Goal: Transaction & Acquisition: Purchase product/service

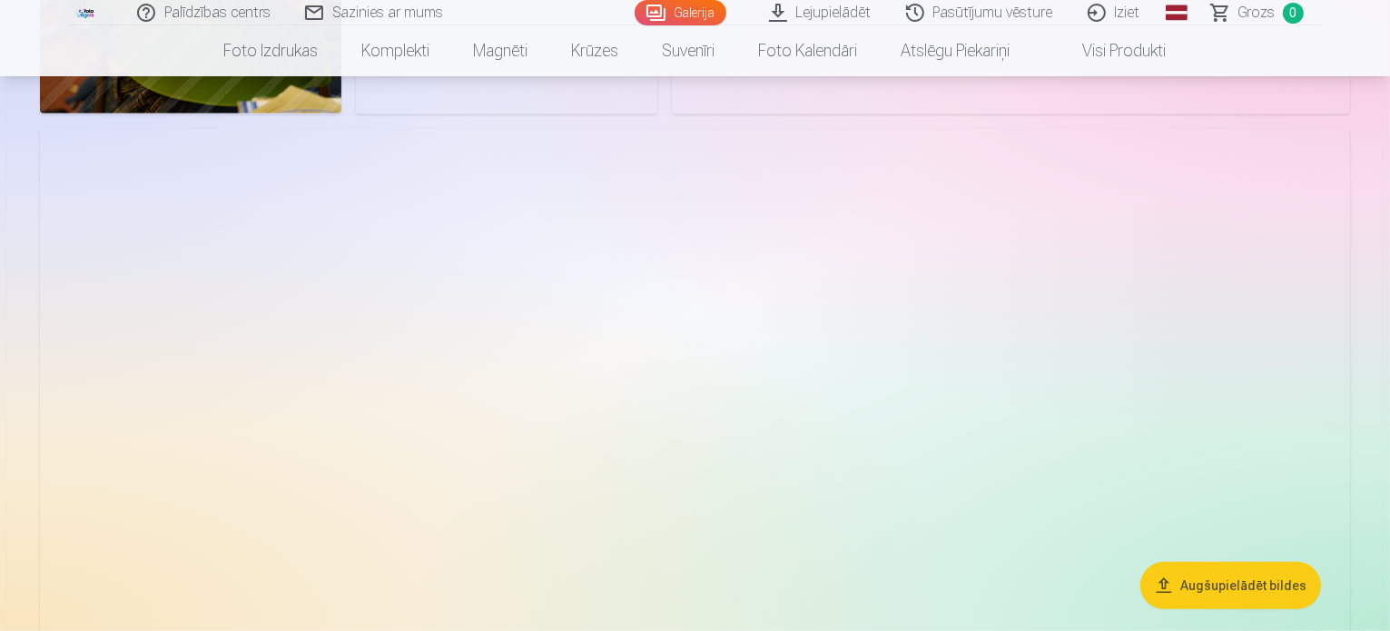
scroll to position [1090, 0]
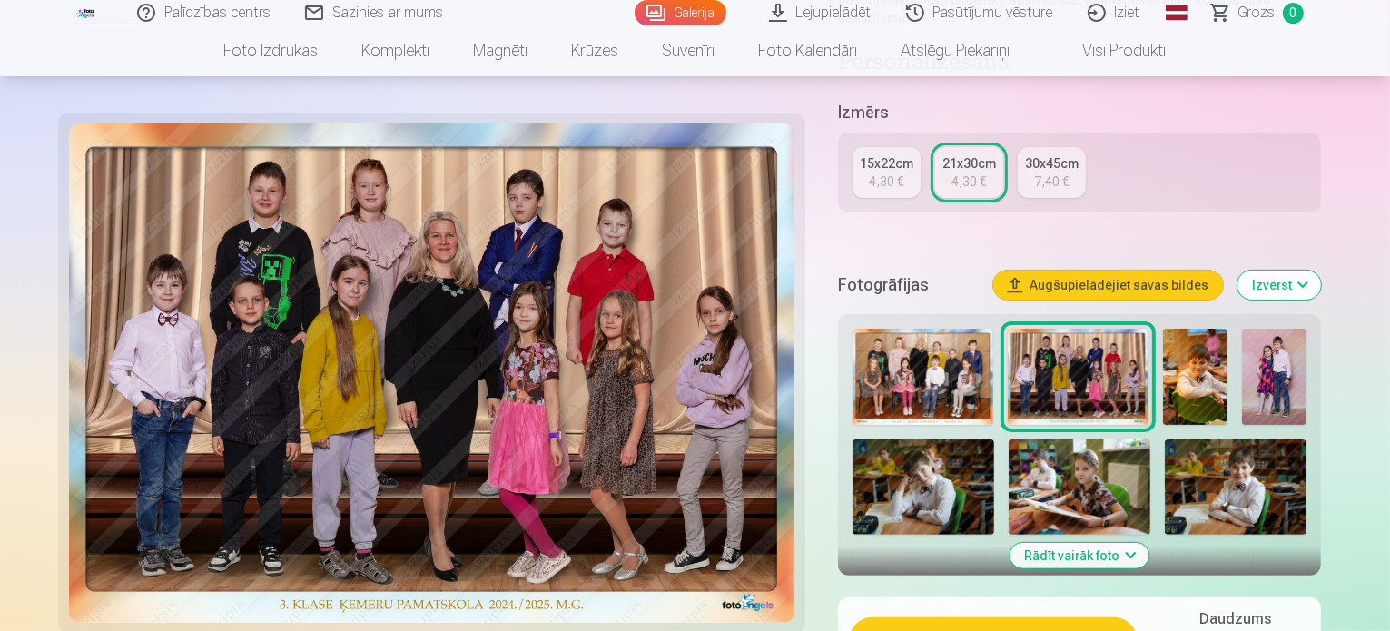
scroll to position [545, 0]
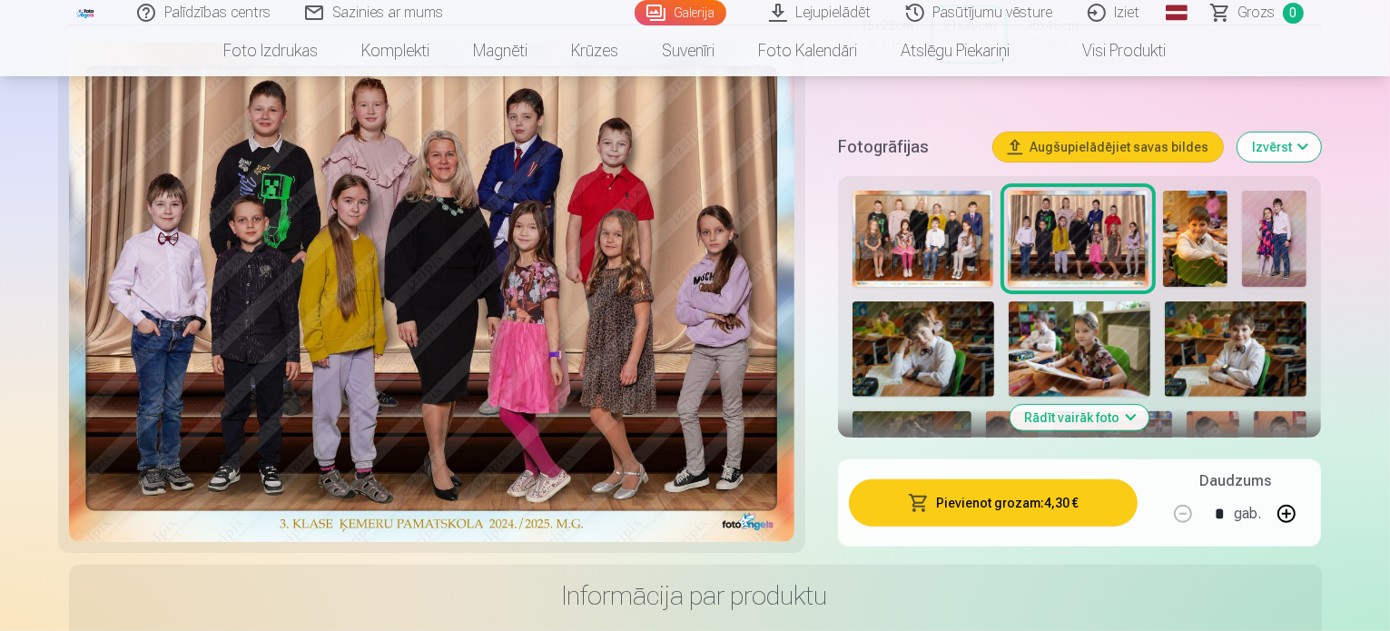
click at [989, 480] on button "Pievienot grozam : 4,30 €" at bounding box center [994, 503] width 290 height 47
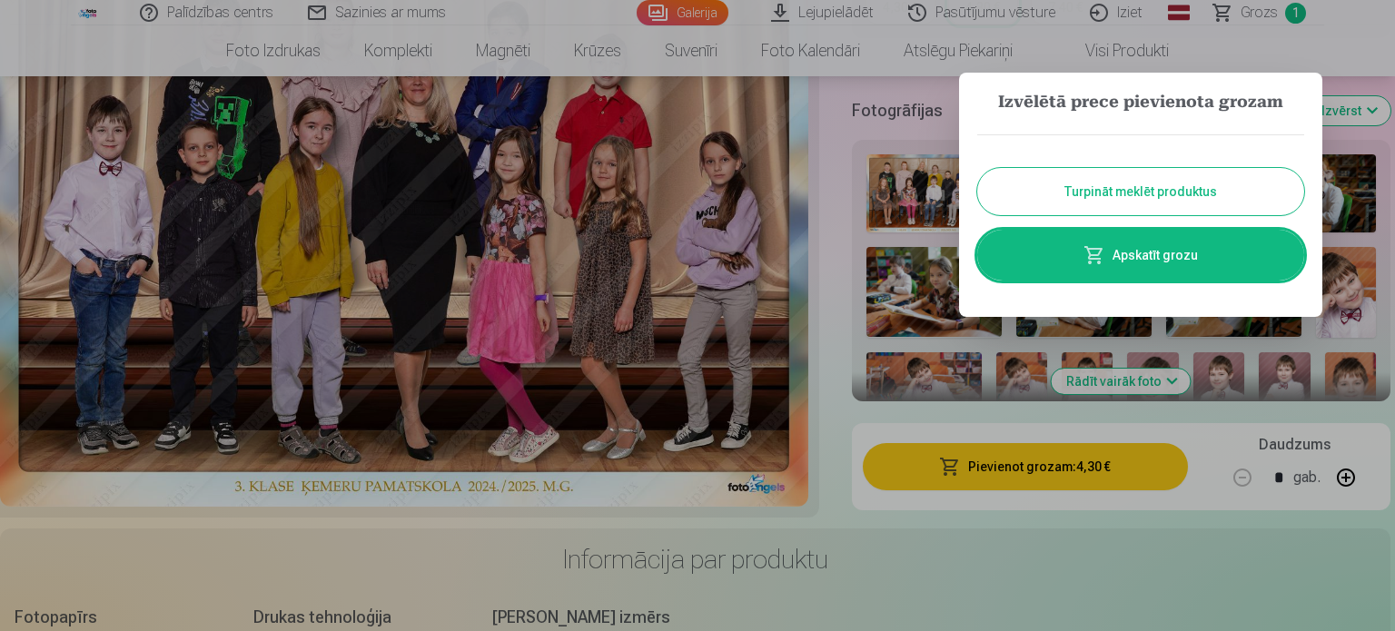
click at [1063, 193] on button "Turpināt meklēt produktus" at bounding box center [1140, 191] width 327 height 47
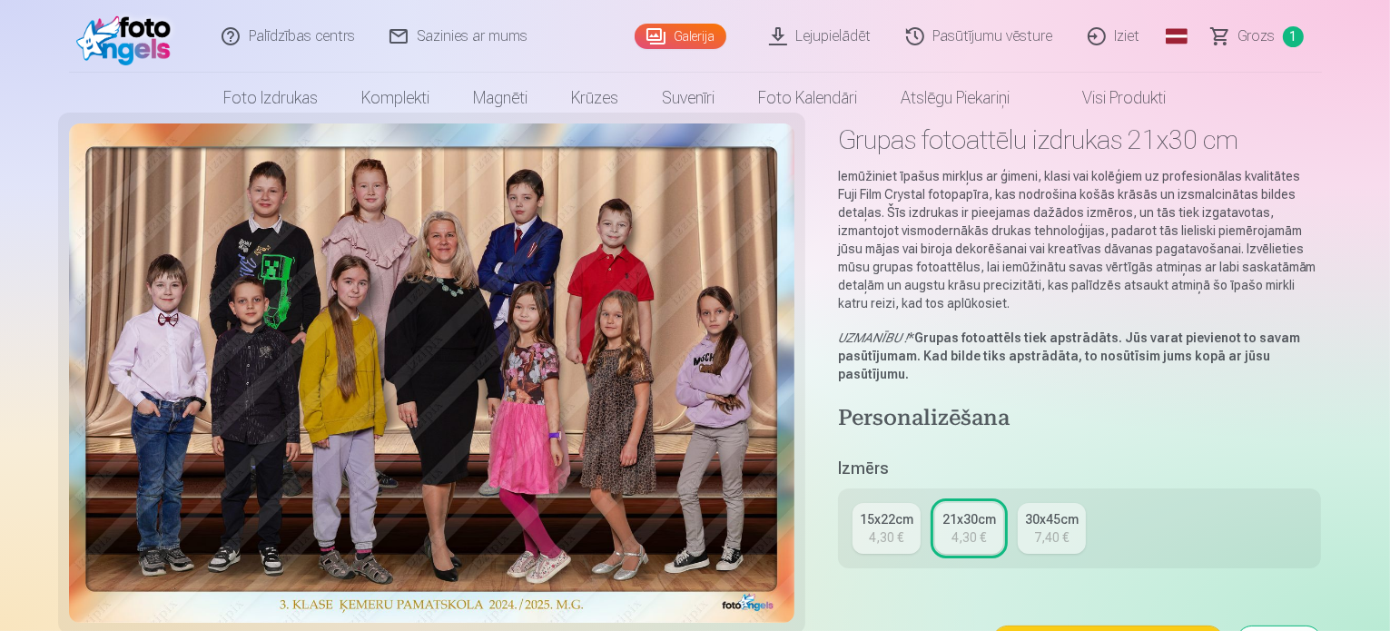
scroll to position [0, 0]
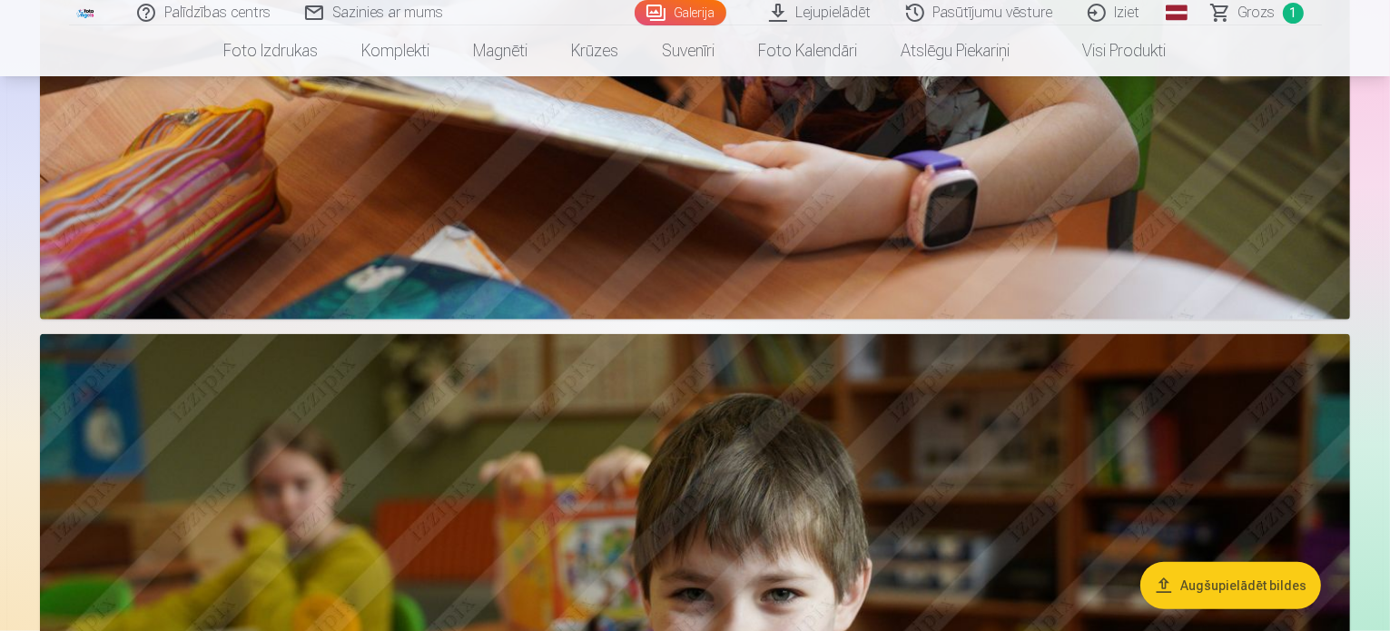
scroll to position [1726, 0]
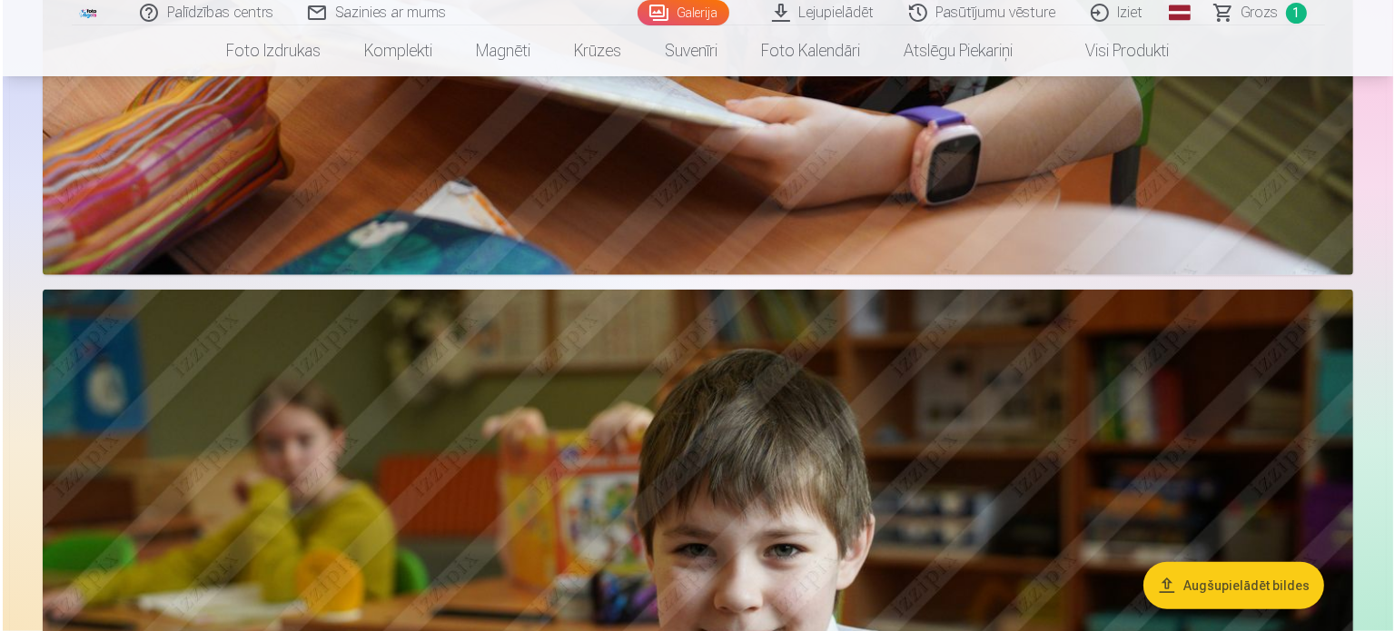
scroll to position [1728, 0]
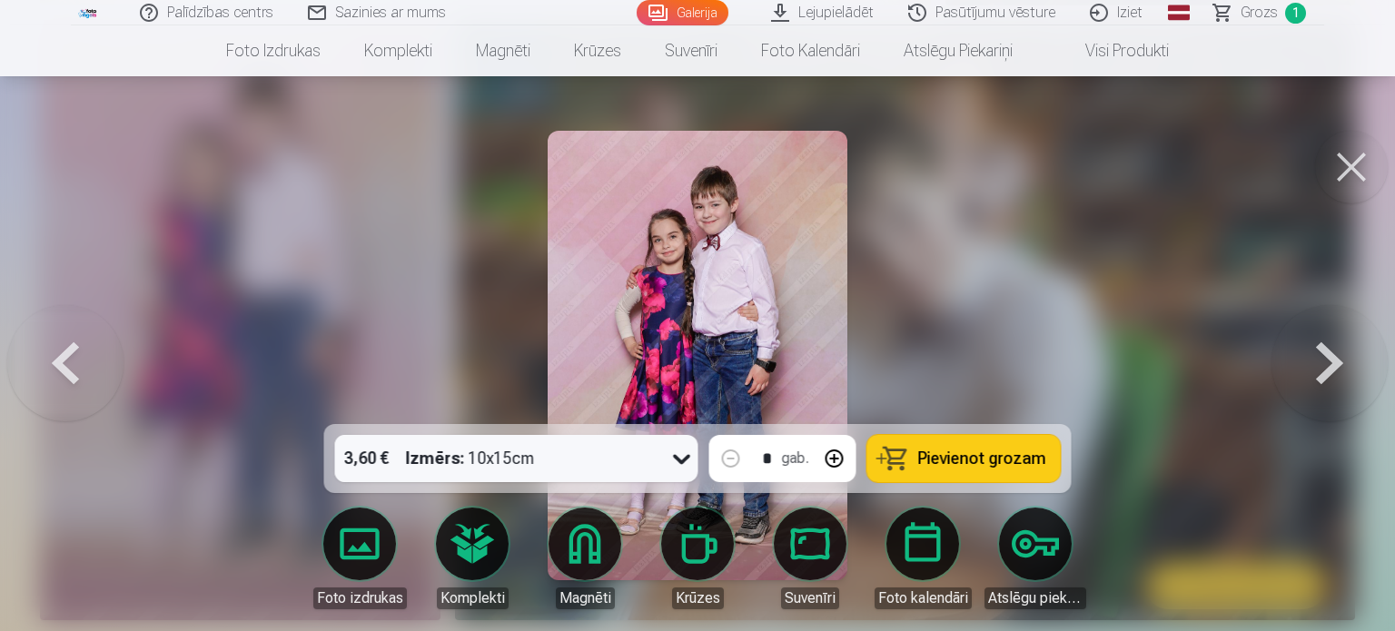
click at [841, 461] on button at bounding box center [835, 459] width 44 height 44
type input "*"
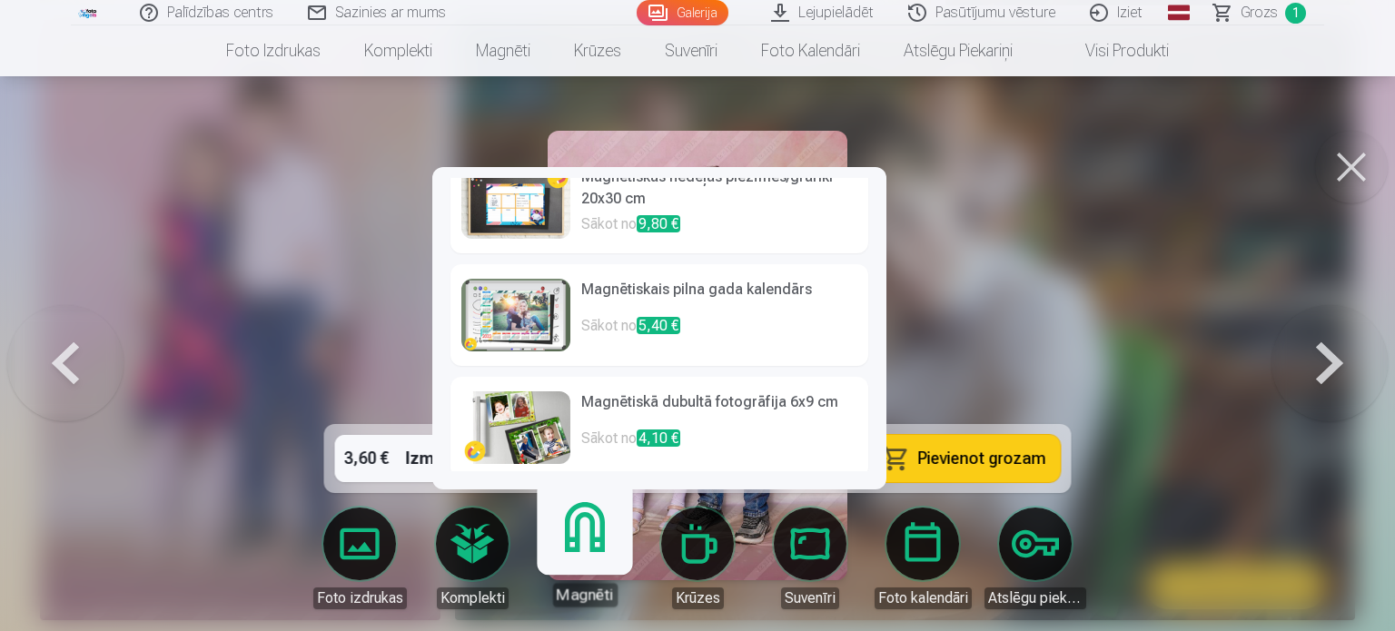
scroll to position [603, 0]
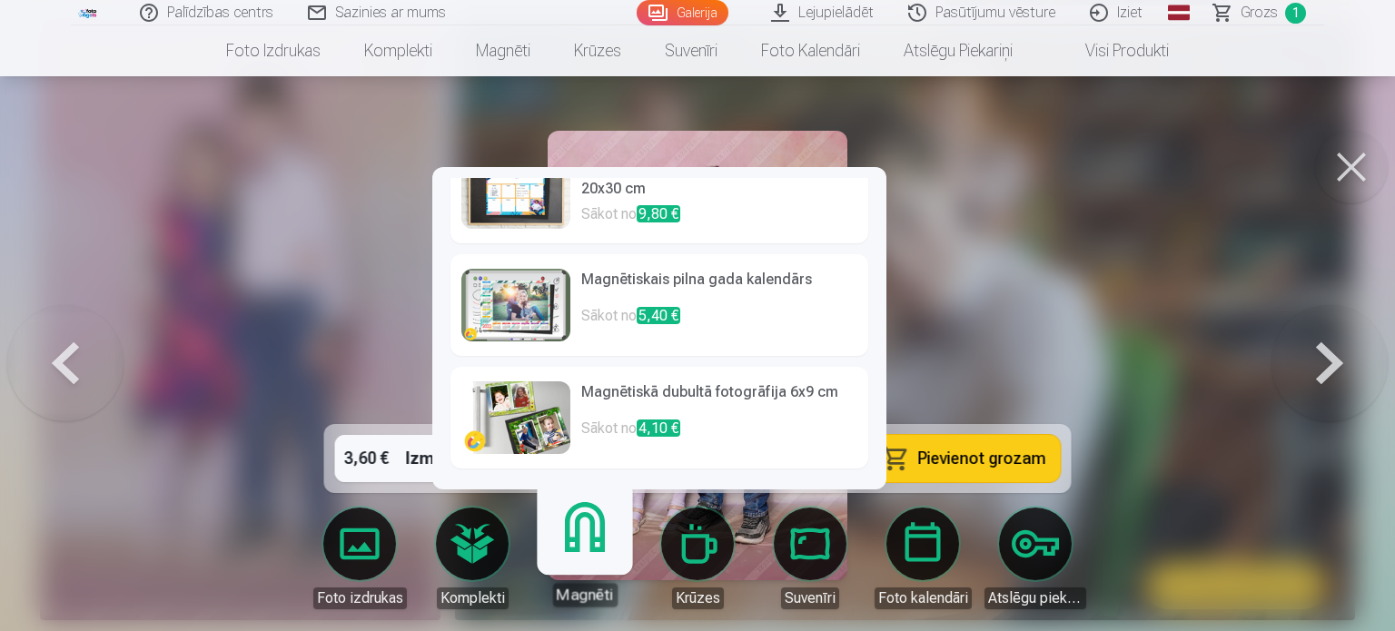
click at [1049, 246] on div at bounding box center [697, 315] width 1395 height 631
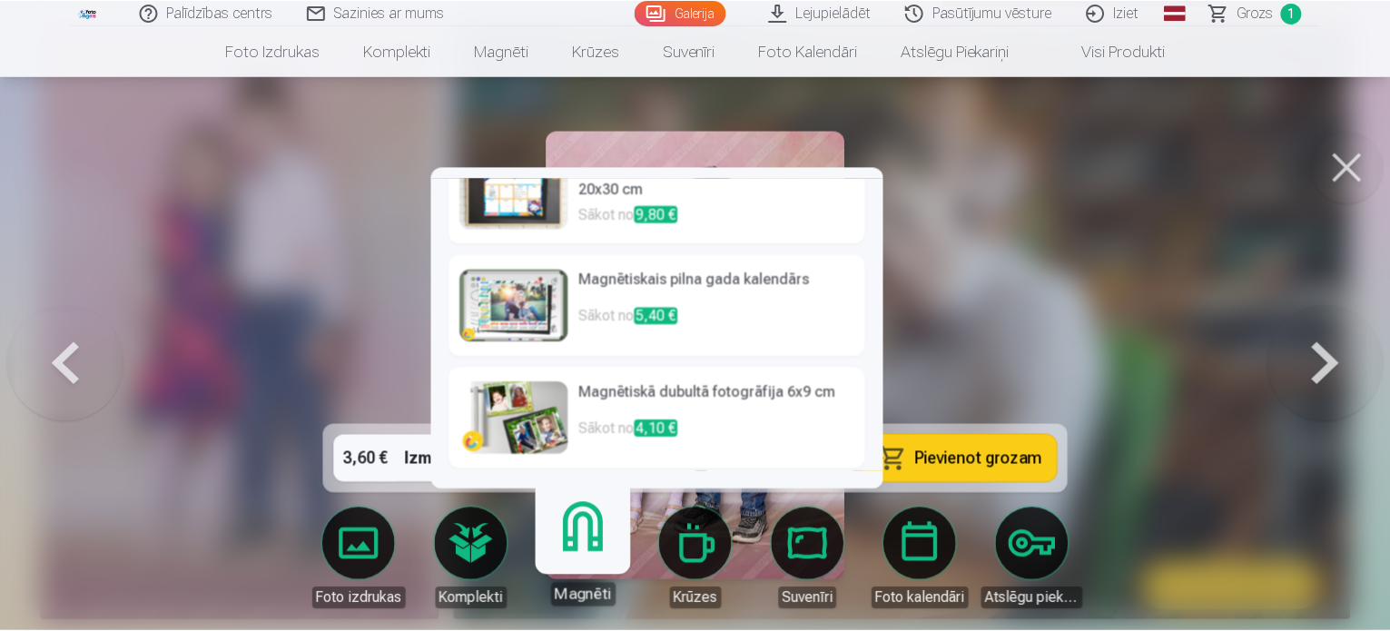
scroll to position [1726, 0]
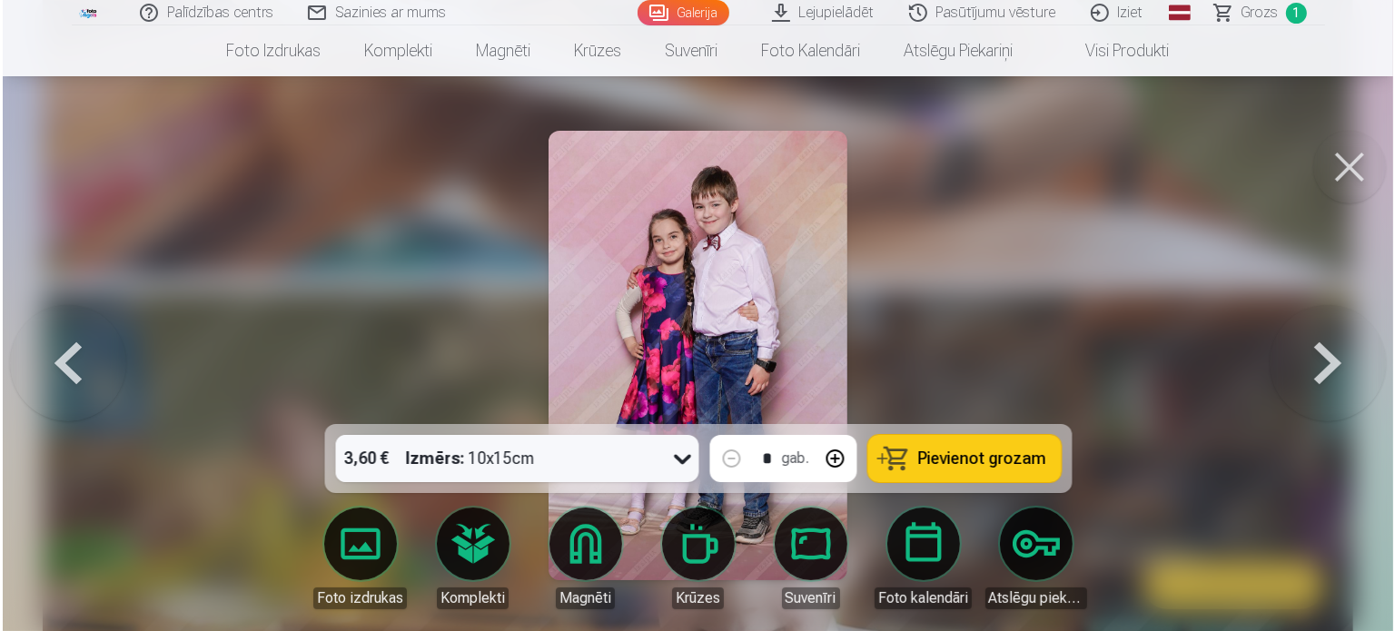
scroll to position [1728, 0]
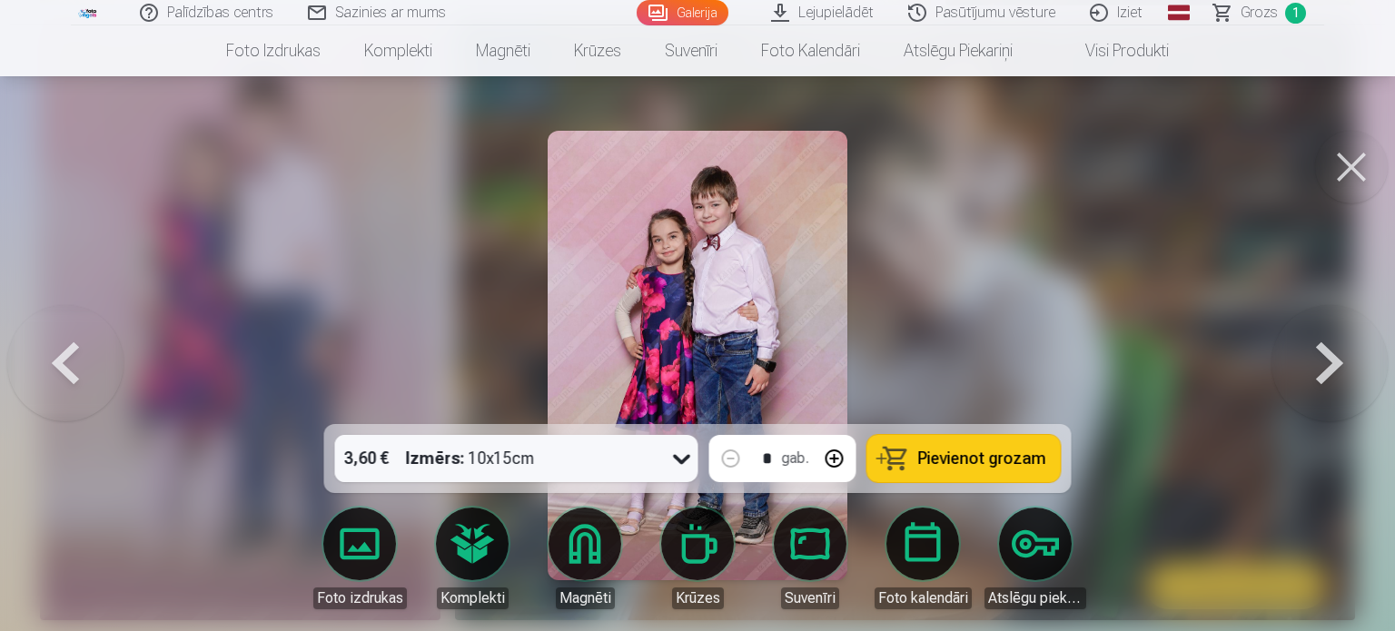
click at [837, 455] on button at bounding box center [835, 459] width 44 height 44
click at [836, 455] on button at bounding box center [835, 459] width 44 height 44
click at [902, 460] on button "Pievienot grozam" at bounding box center [963, 458] width 193 height 47
type input "*"
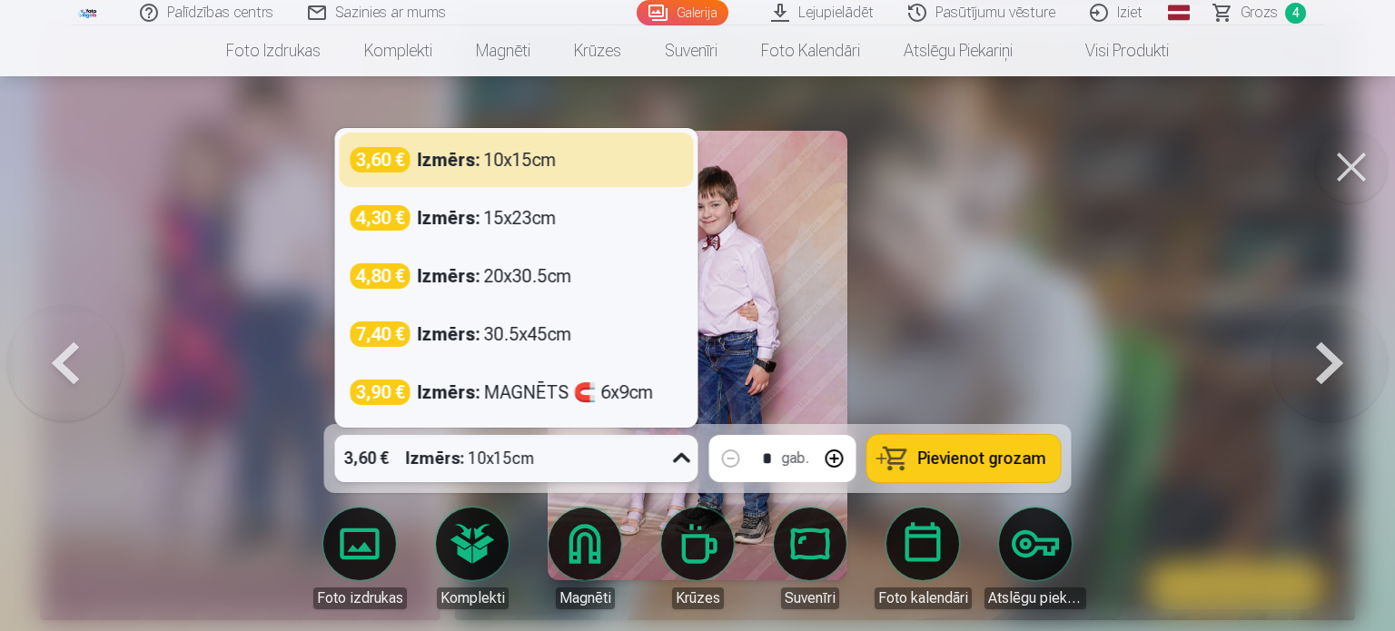
click at [686, 459] on icon at bounding box center [682, 458] width 29 height 29
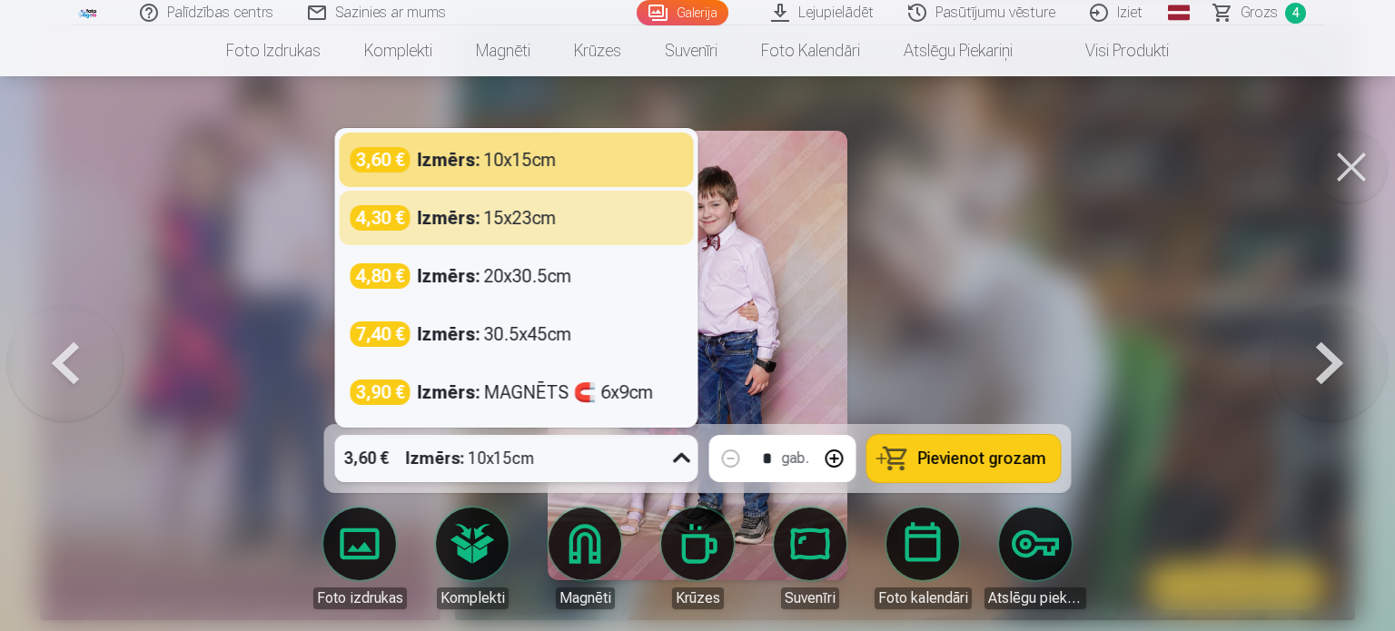
click at [1121, 179] on div at bounding box center [697, 315] width 1395 height 631
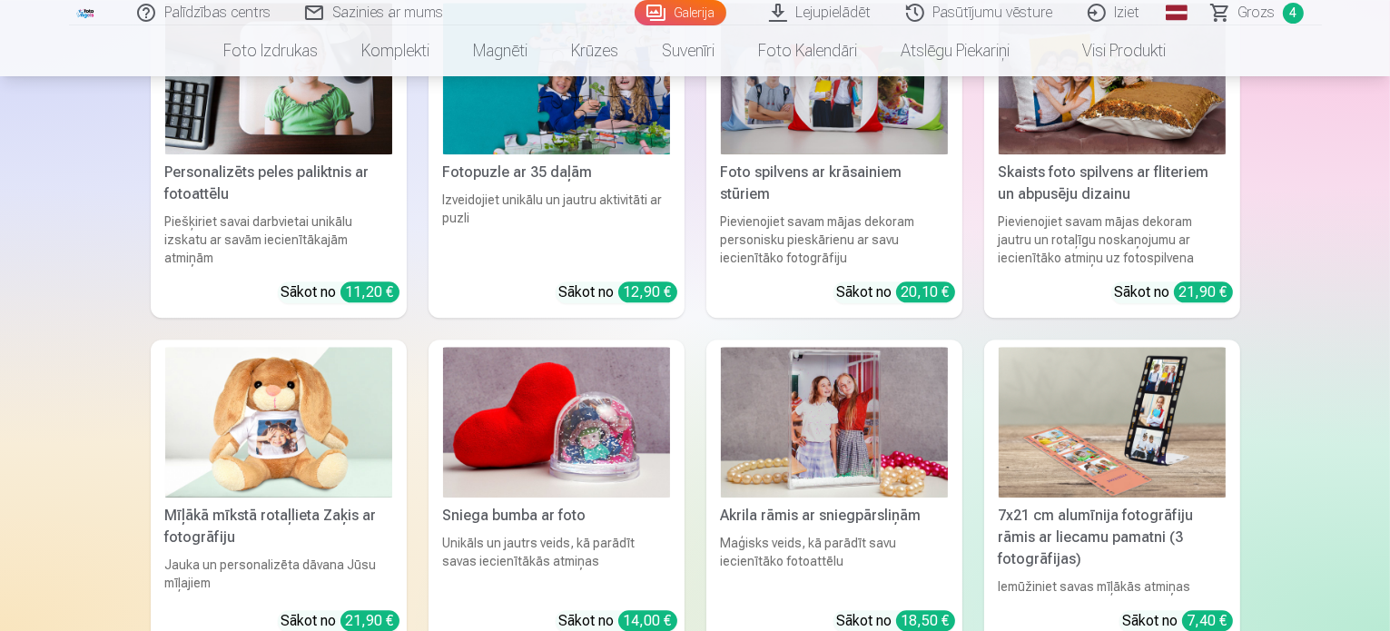
scroll to position [11444, 0]
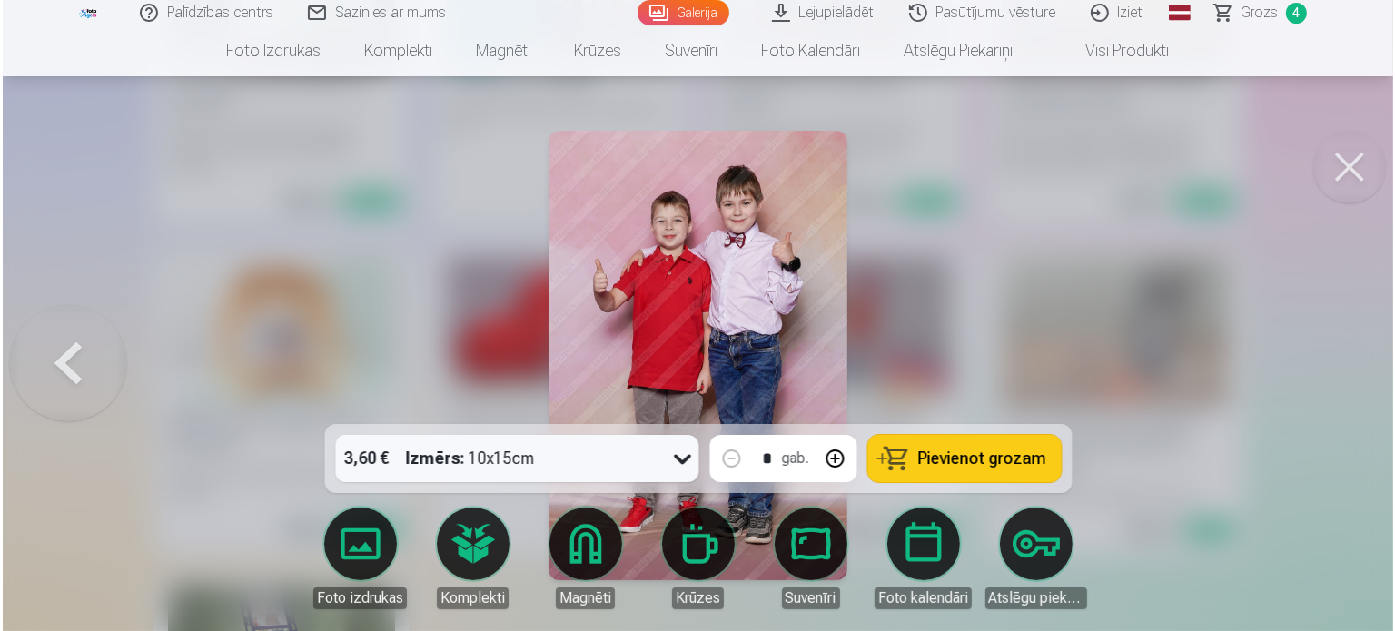
scroll to position [11479, 0]
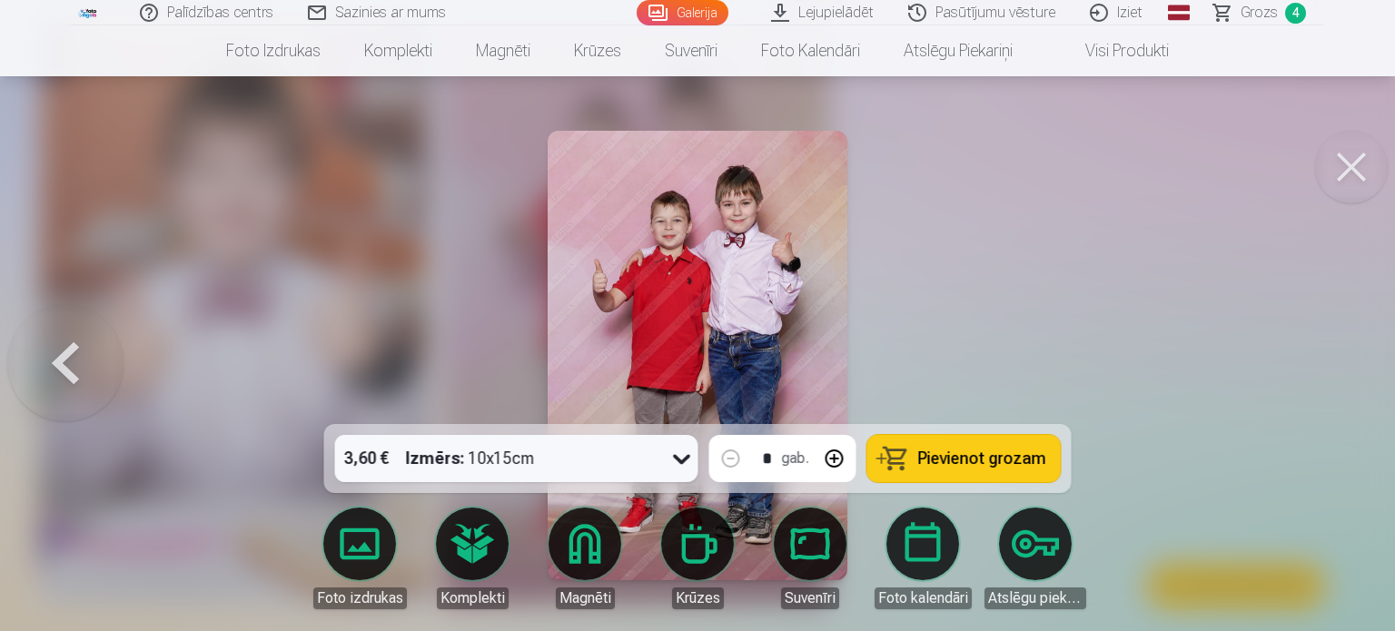
click at [941, 446] on button "Pievienot grozam" at bounding box center [963, 458] width 193 height 47
click at [636, 327] on img at bounding box center [698, 356] width 300 height 450
click at [1337, 177] on button at bounding box center [1351, 167] width 73 height 73
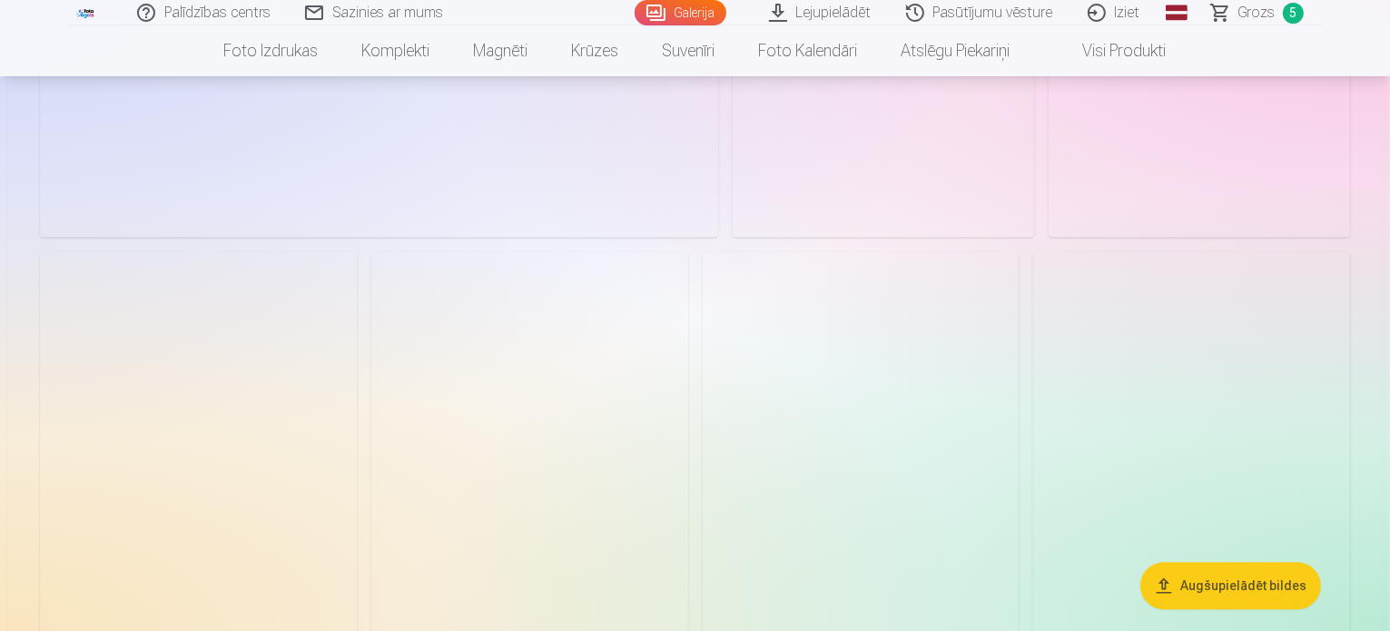
scroll to position [4723, 0]
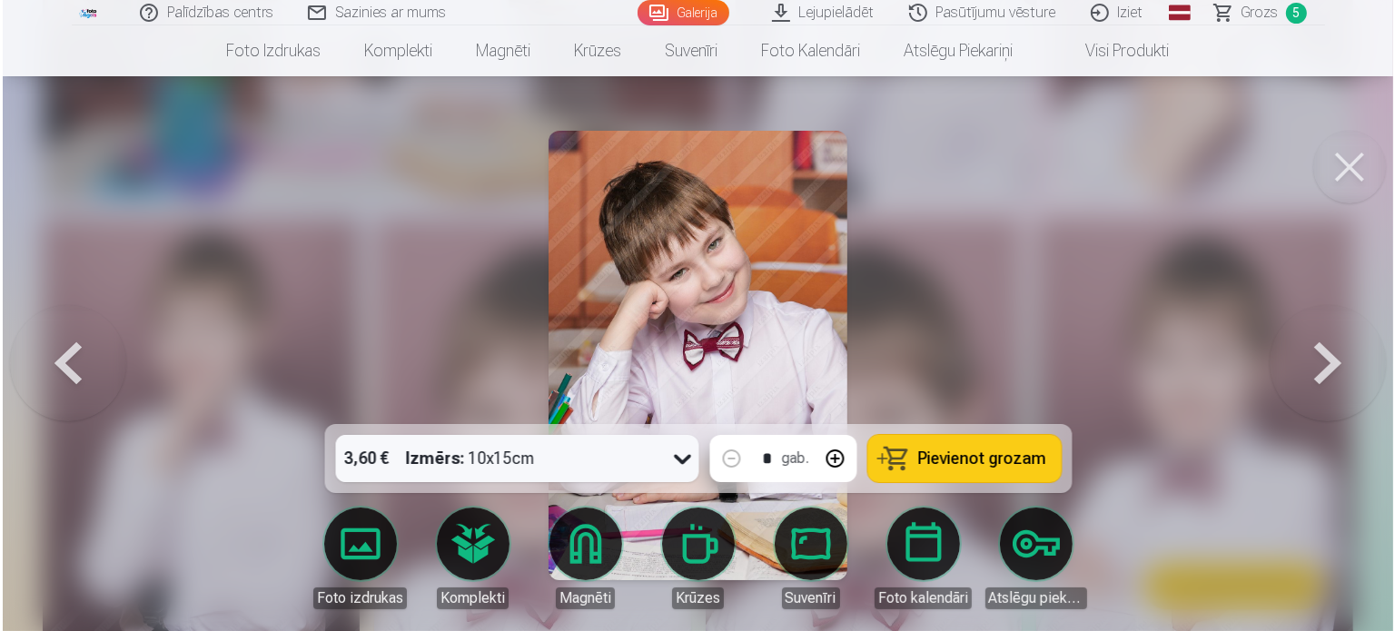
scroll to position [4735, 0]
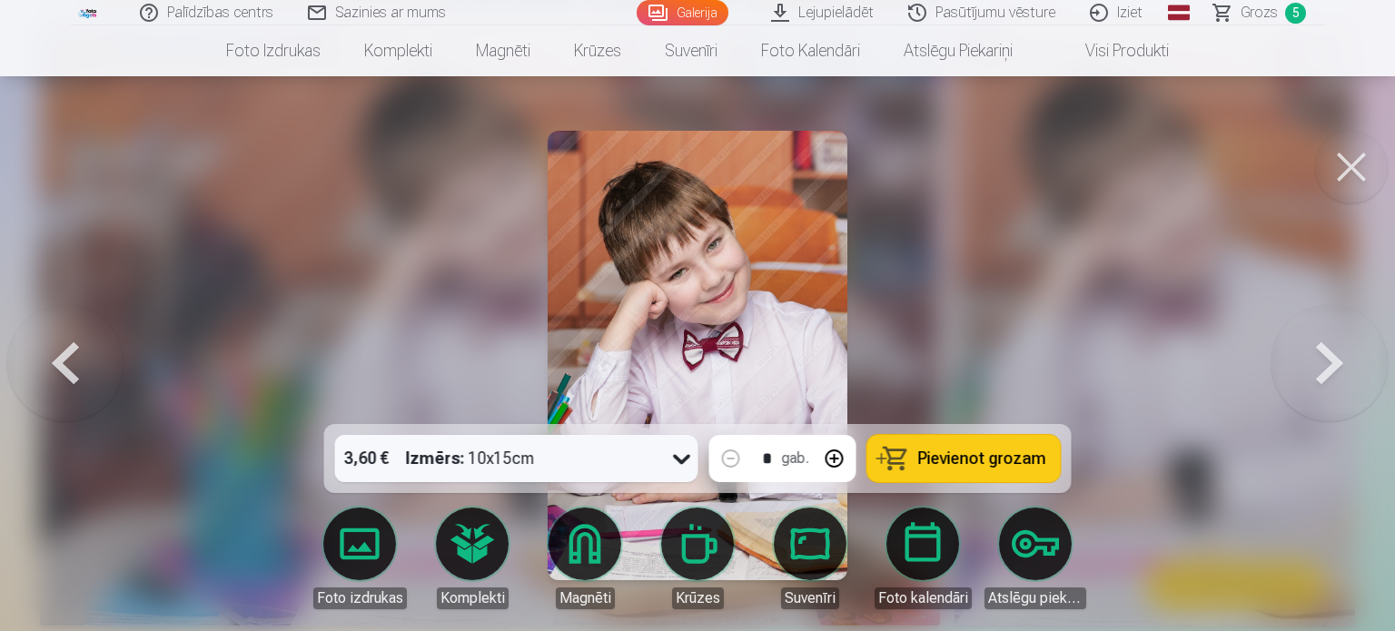
click at [955, 460] on span "Pievienot grozam" at bounding box center [982, 458] width 128 height 16
click at [1361, 174] on button at bounding box center [1351, 167] width 73 height 73
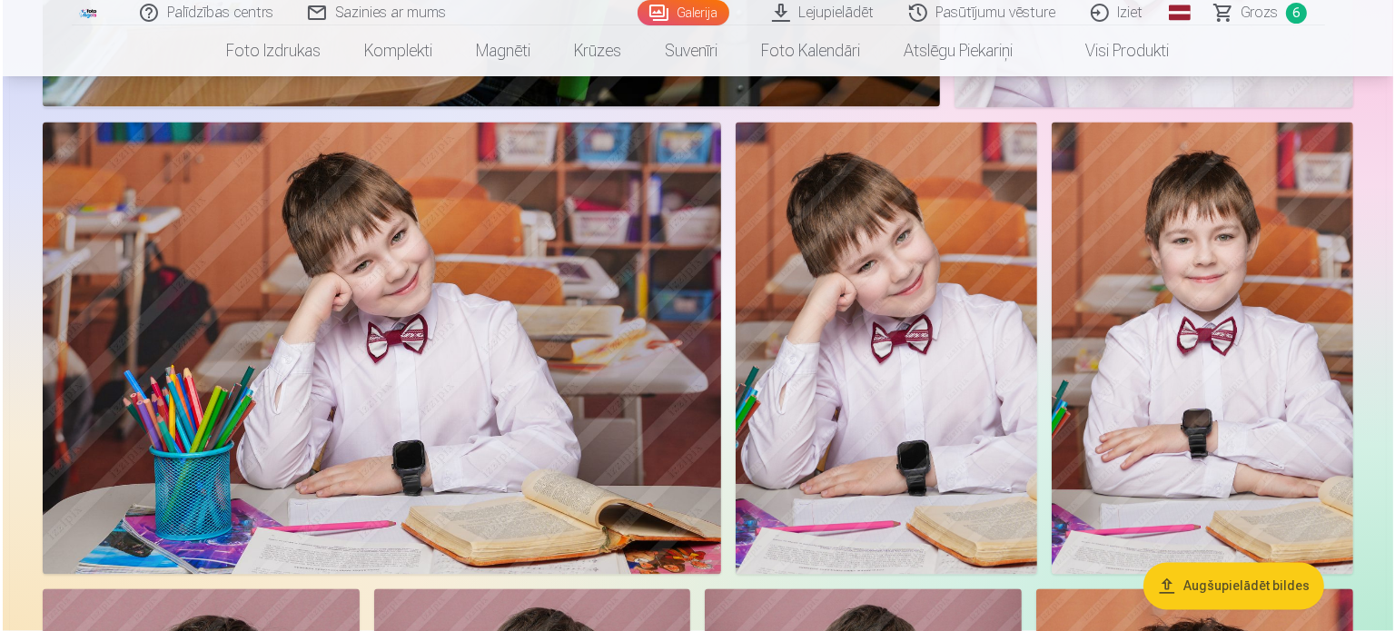
scroll to position [3270, 0]
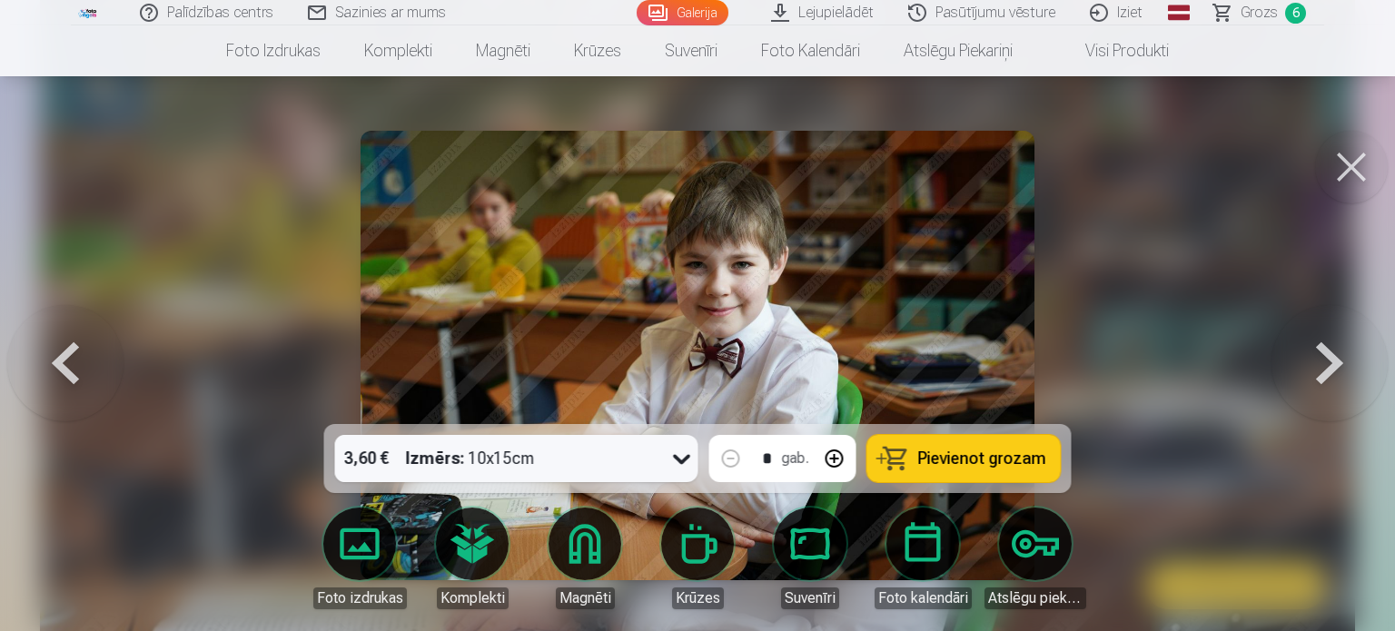
click at [971, 456] on span "Pievienot grozam" at bounding box center [982, 458] width 128 height 16
click at [1282, 9] on link "Grozs 7" at bounding box center [1260, 12] width 127 height 25
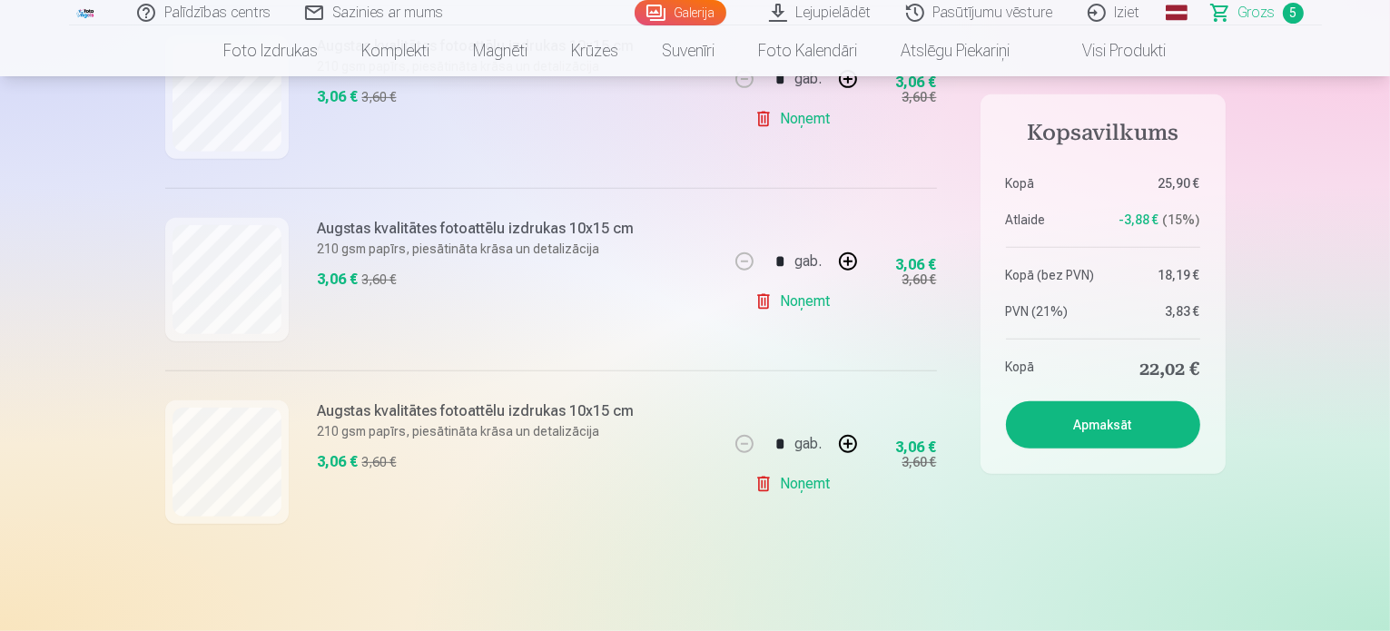
scroll to position [817, 0]
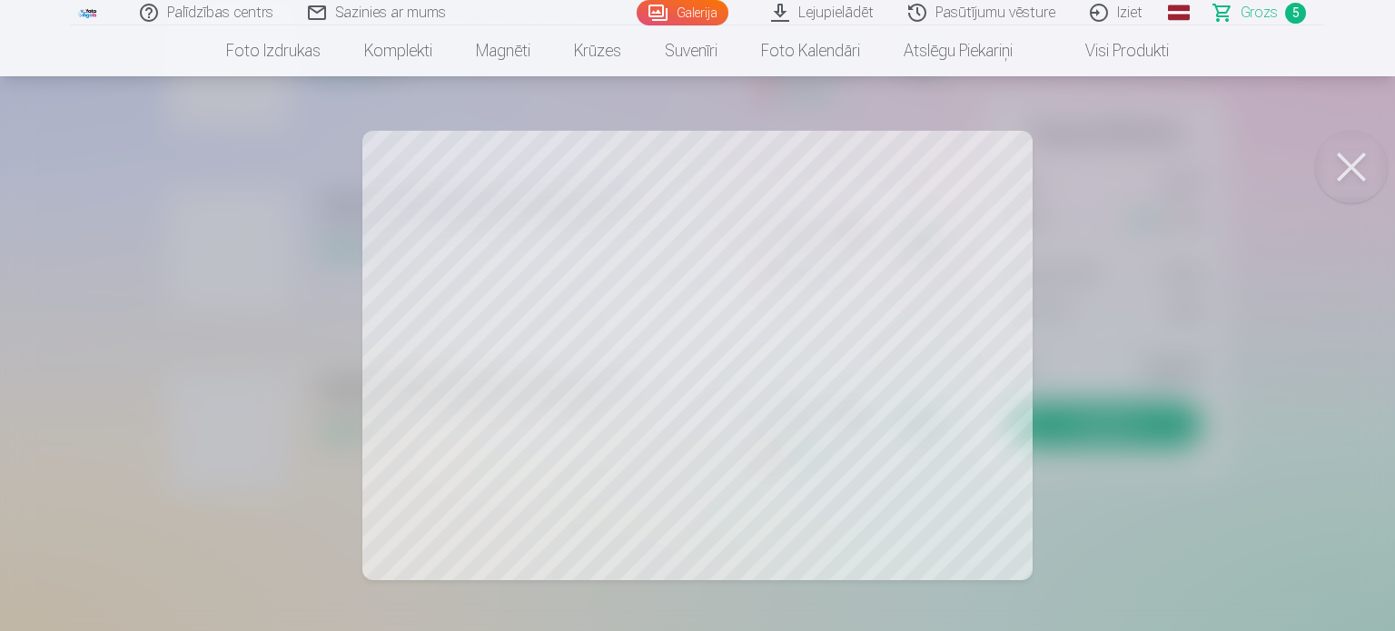
click at [1341, 163] on button at bounding box center [1351, 167] width 73 height 73
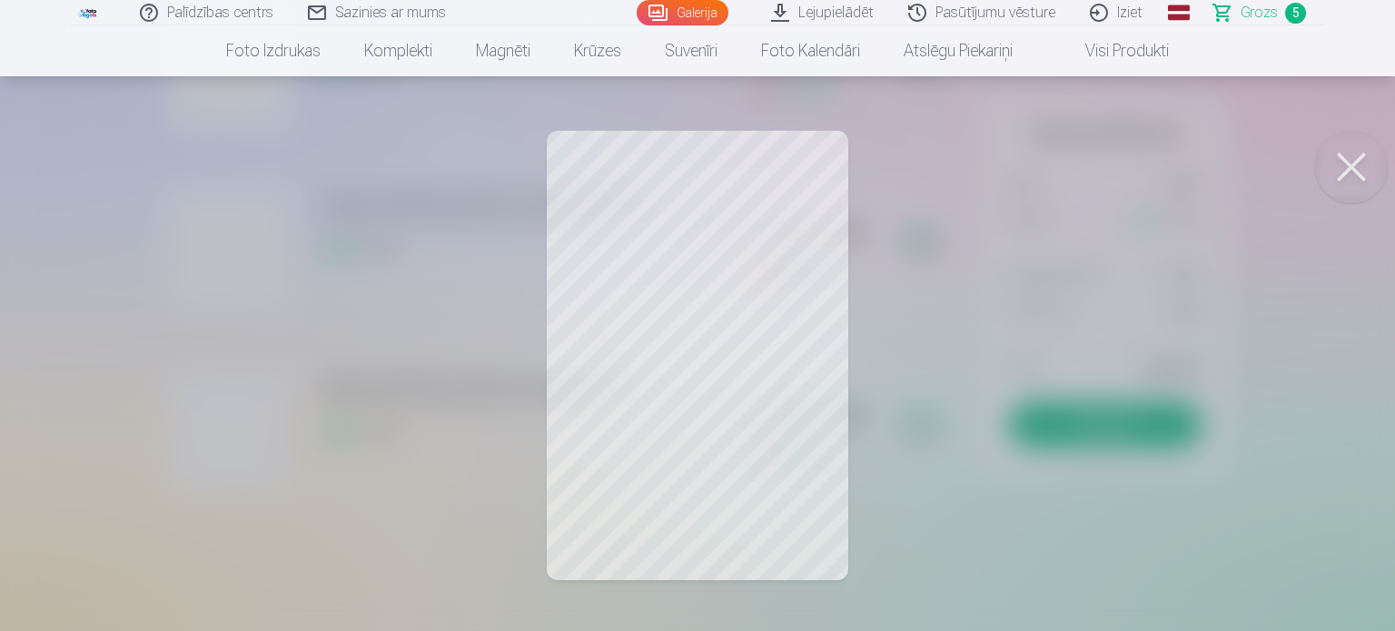
click at [1348, 169] on button at bounding box center [1351, 167] width 73 height 73
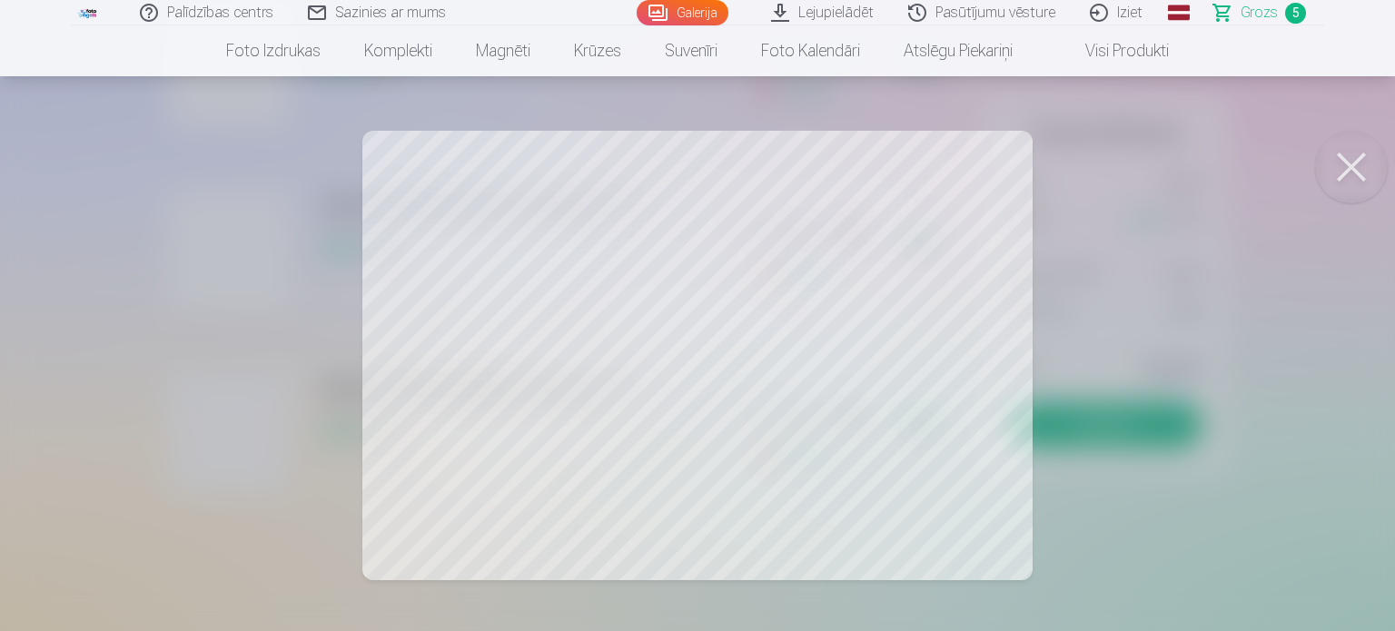
drag, startPoint x: 1341, startPoint y: 167, endPoint x: 1274, endPoint y: 159, distance: 67.7
click at [1343, 167] on button at bounding box center [1351, 167] width 73 height 73
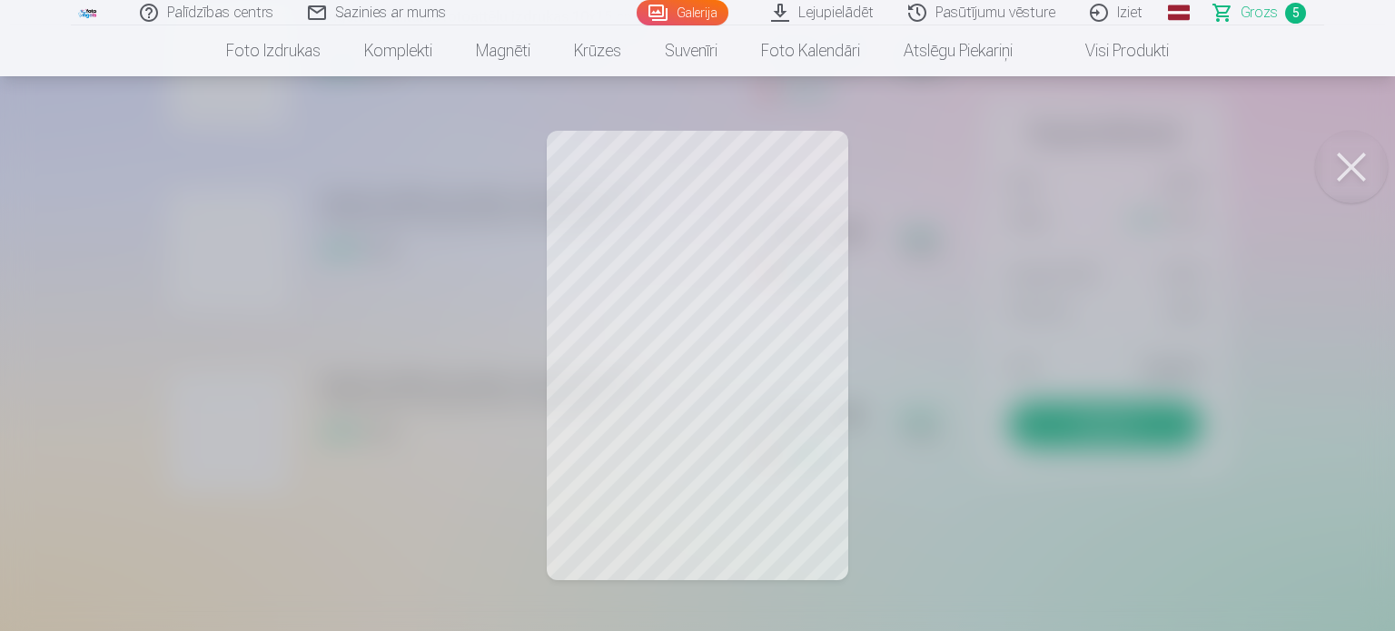
click at [1333, 162] on button at bounding box center [1351, 167] width 73 height 73
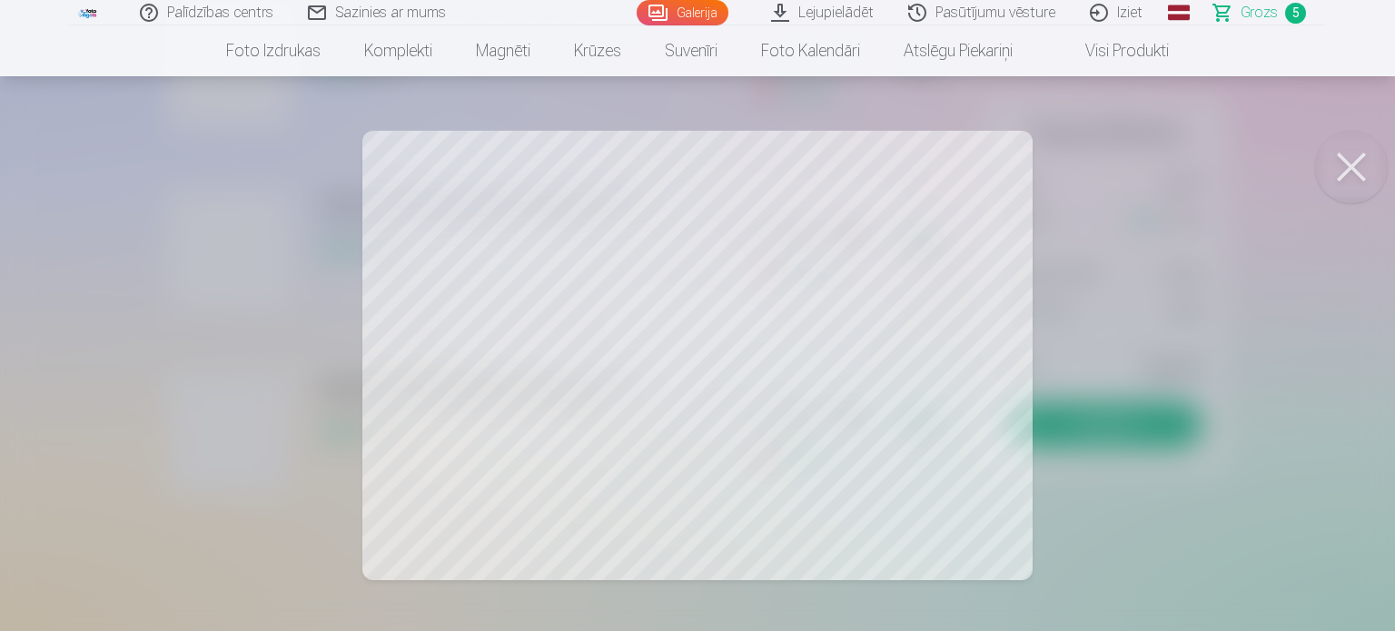
click at [1348, 188] on button at bounding box center [1351, 167] width 73 height 73
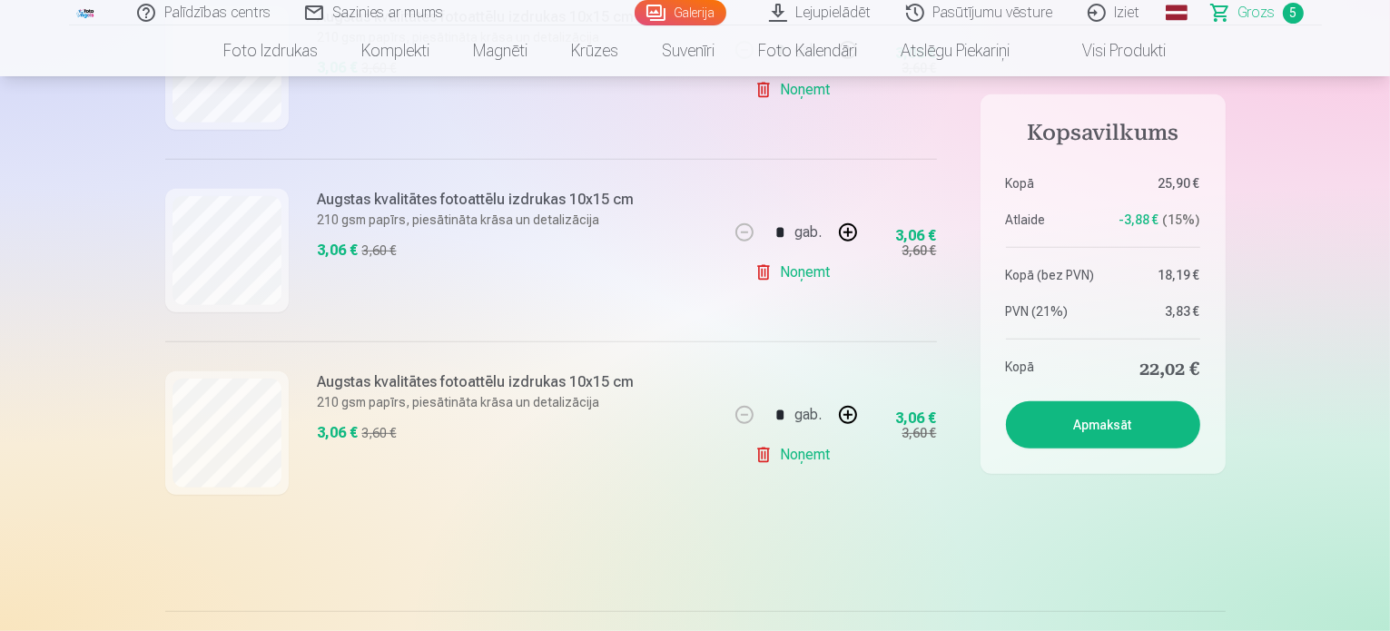
click at [846, 414] on button at bounding box center [848, 415] width 44 height 44
type input "*"
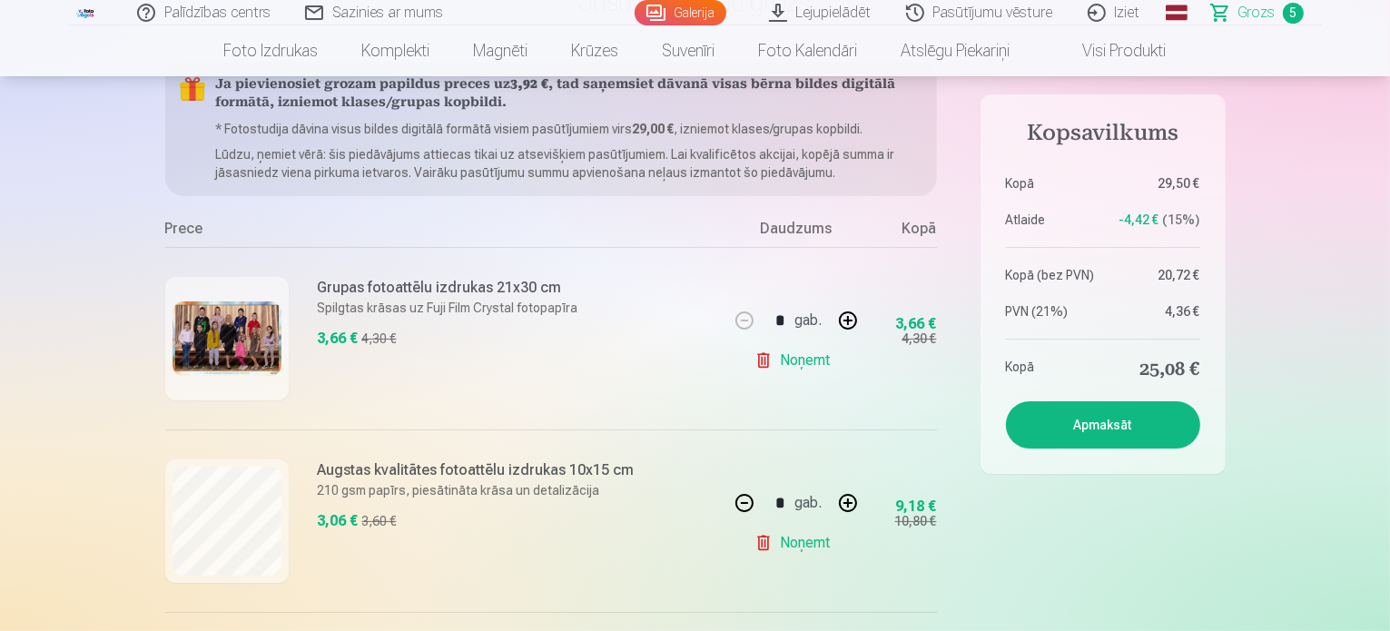
scroll to position [0, 0]
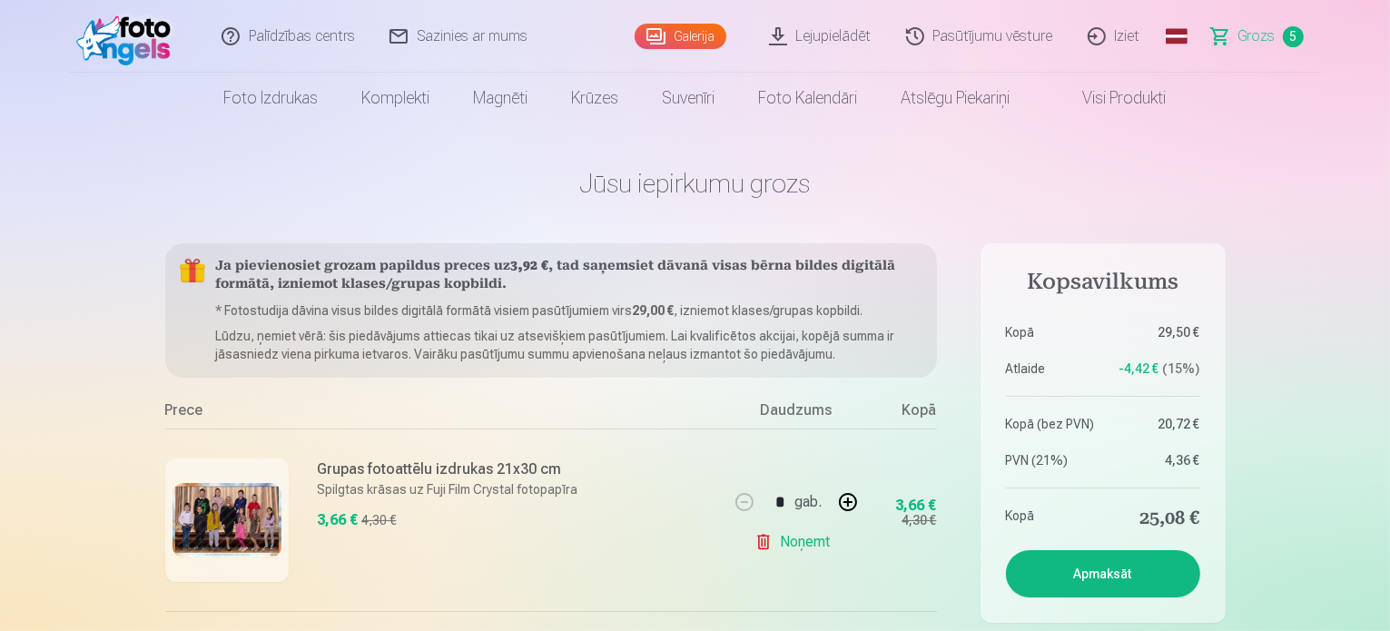
click at [670, 46] on link "Galerija" at bounding box center [681, 36] width 92 height 25
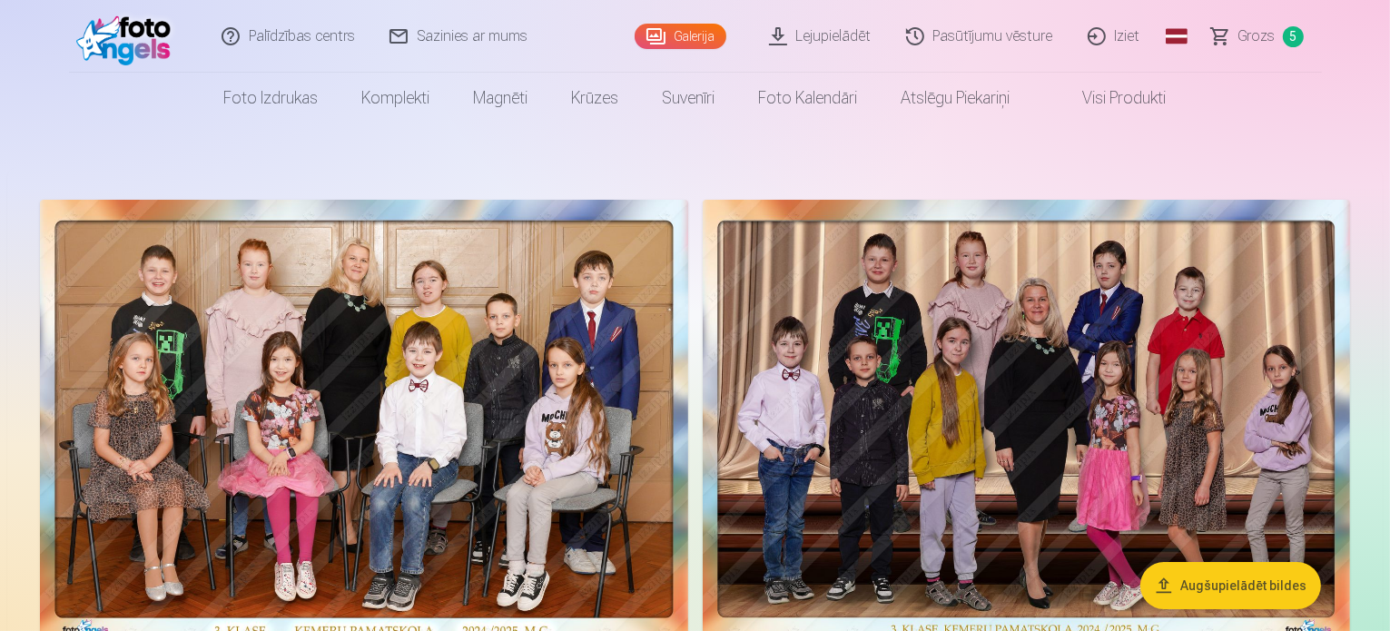
click at [460, 39] on link "Sazinies ar mums" at bounding box center [459, 36] width 173 height 73
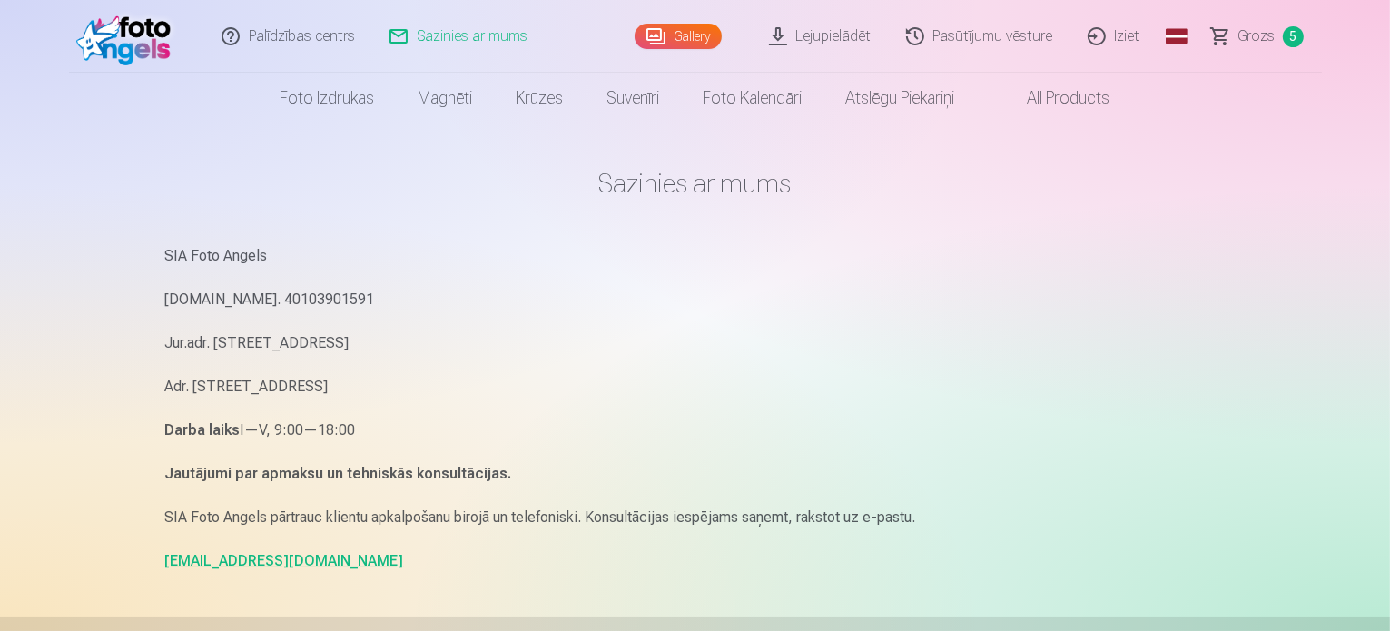
click at [1253, 40] on span "Grozs" at bounding box center [1257, 36] width 37 height 22
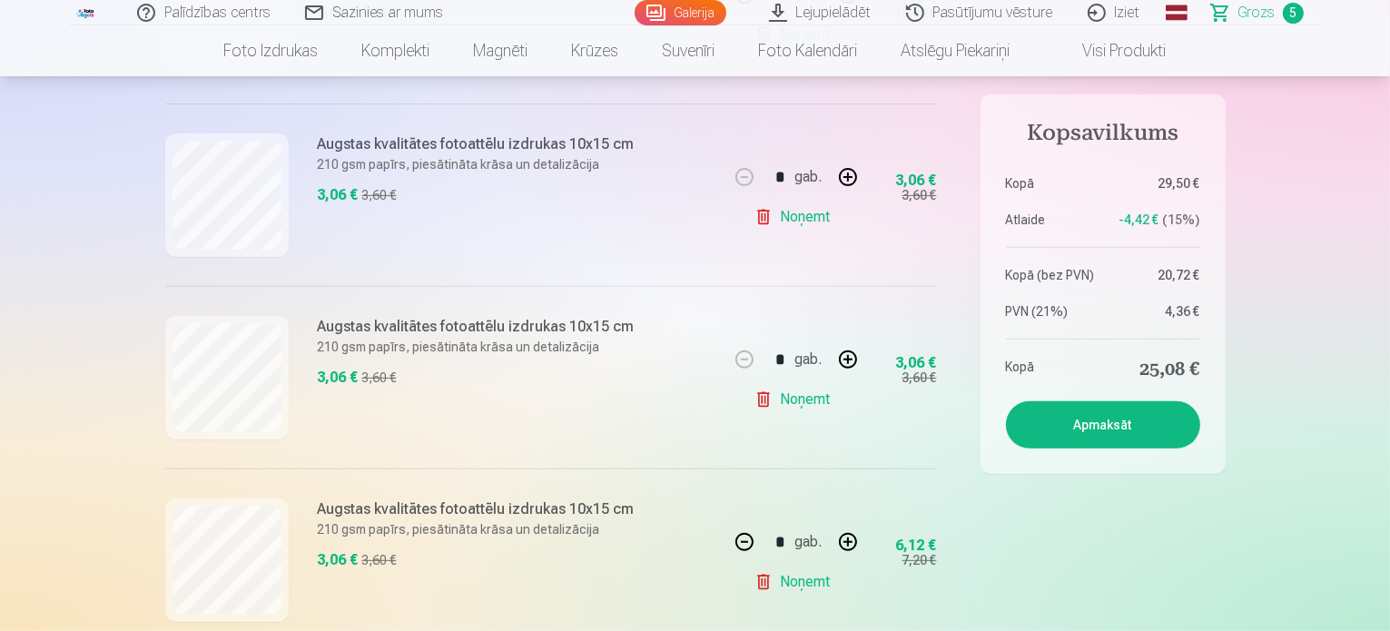
scroll to position [817, 0]
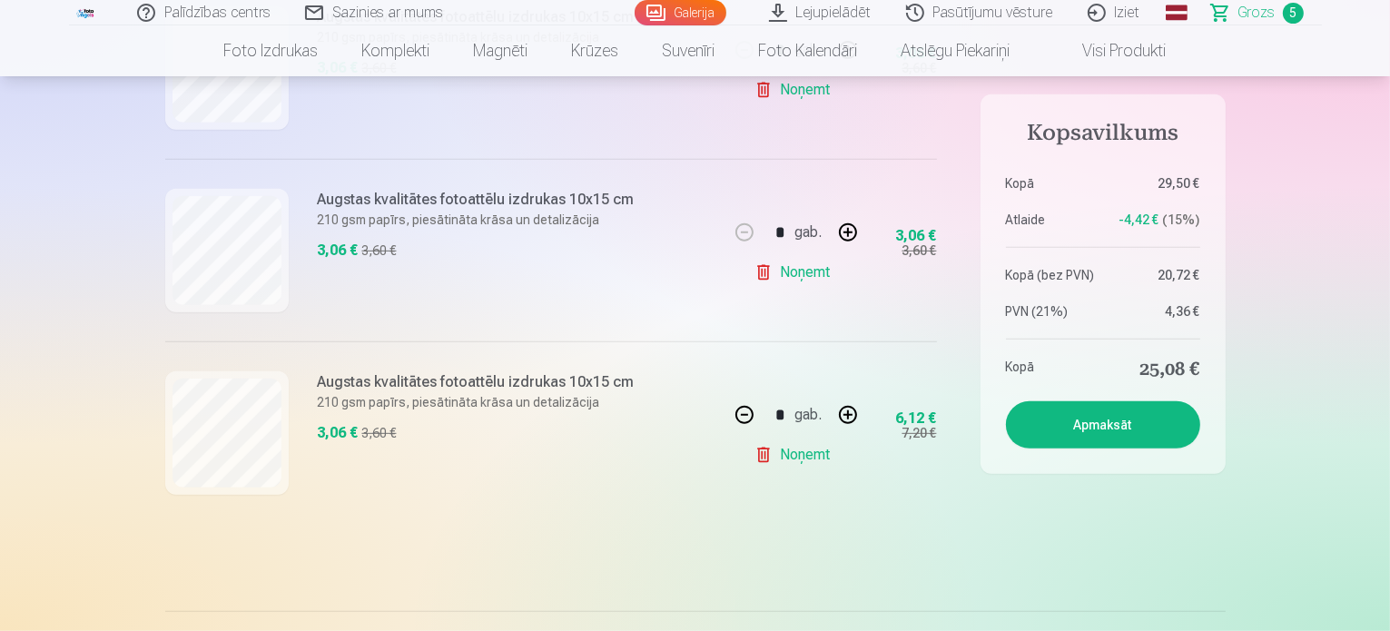
click at [1047, 423] on button "Apmaksāt" at bounding box center [1103, 424] width 194 height 47
